Goal: Task Accomplishment & Management: Use online tool/utility

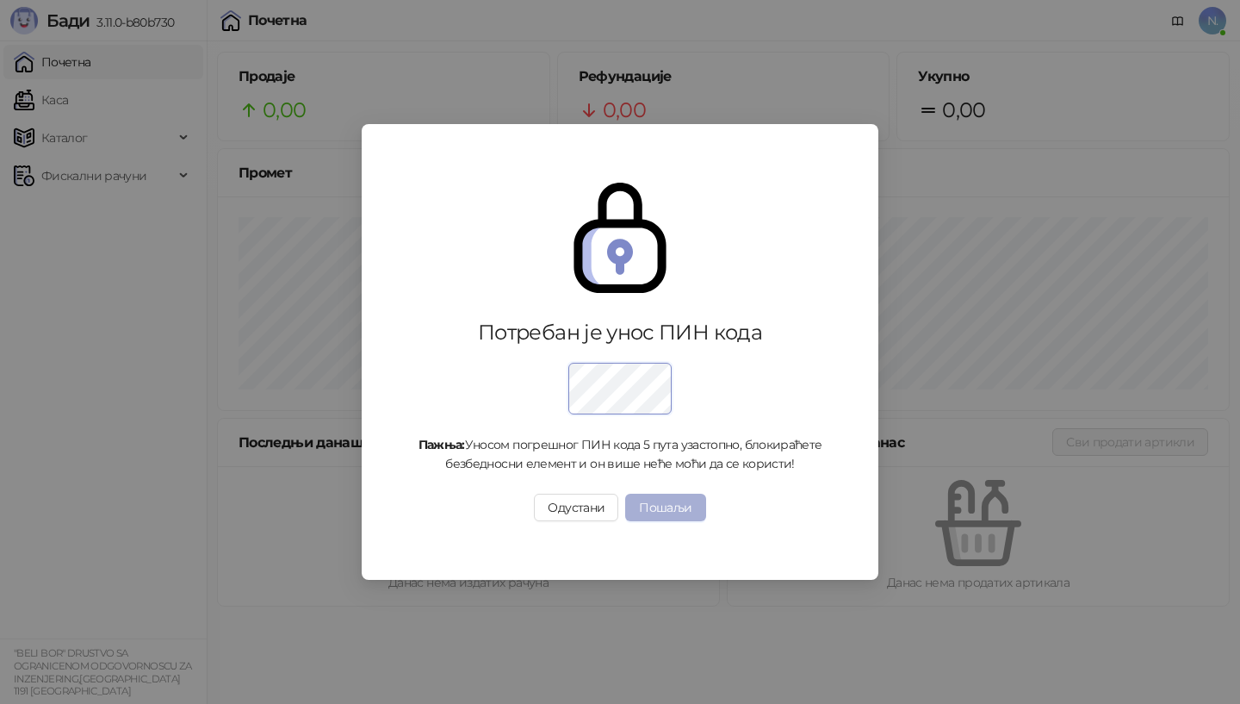
click at [685, 511] on button "Пошаљи" at bounding box center [665, 508] width 80 height 28
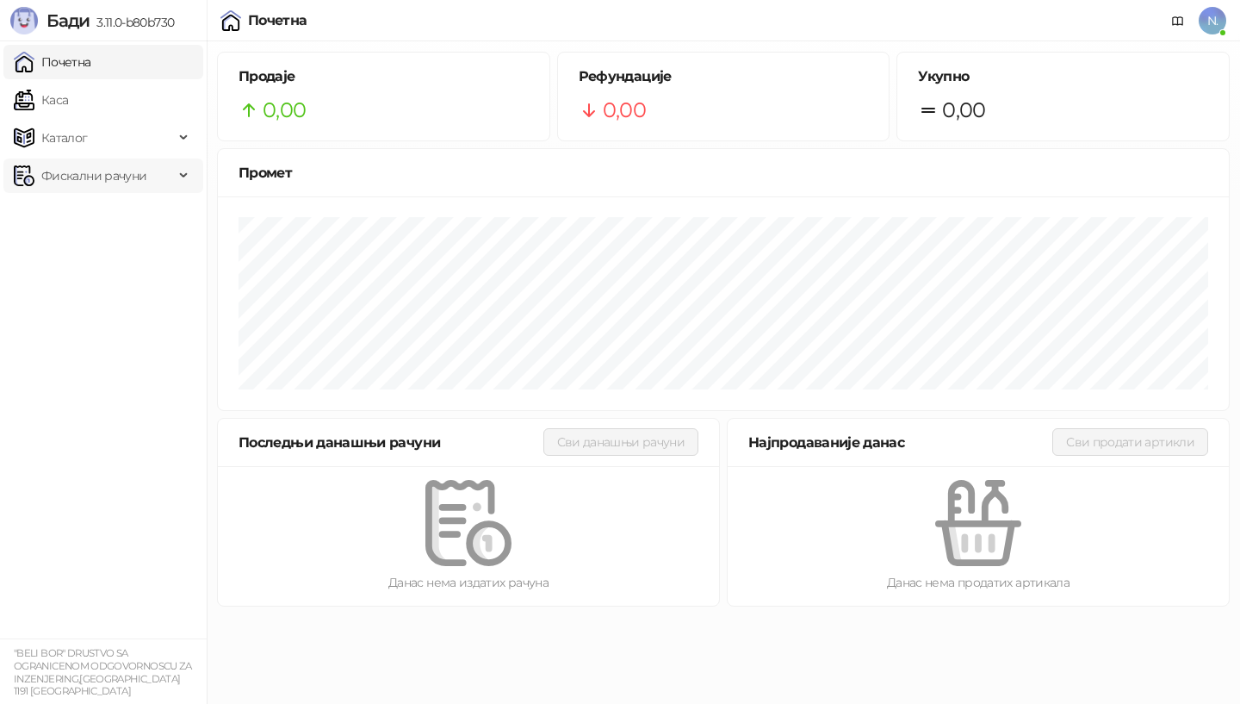
click at [95, 180] on span "Фискални рачуни" at bounding box center [93, 175] width 105 height 34
click at [83, 216] on link "Издати рачуни" at bounding box center [78, 213] width 115 height 34
